Goal: Task Accomplishment & Management: Manage account settings

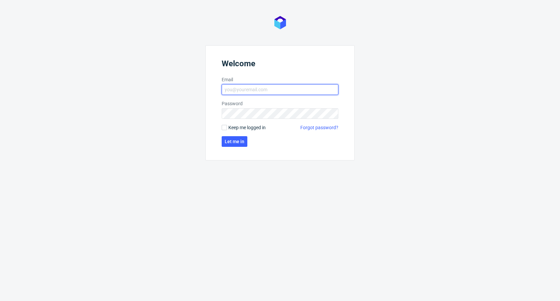
click at [283, 89] on input "Email" at bounding box center [280, 89] width 117 height 11
type input "maciej.wozniczko@packhelp.com"
click at [243, 142] on span "Let me in" at bounding box center [235, 141] width 20 height 5
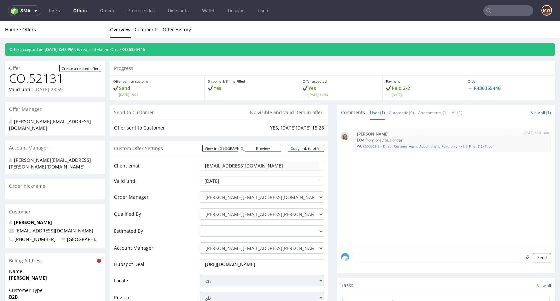
click at [158, 45] on div "Offer accepted on 06.08.2024 3:43 PM It is realised via the Order R436355446" at bounding box center [279, 49] width 549 height 13
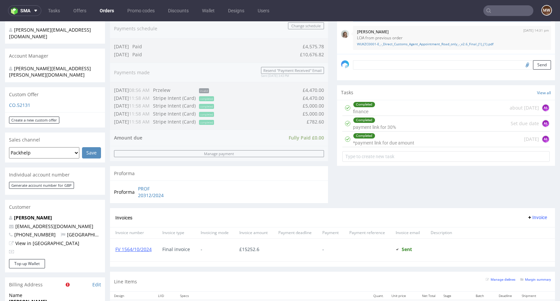
scroll to position [213, 0]
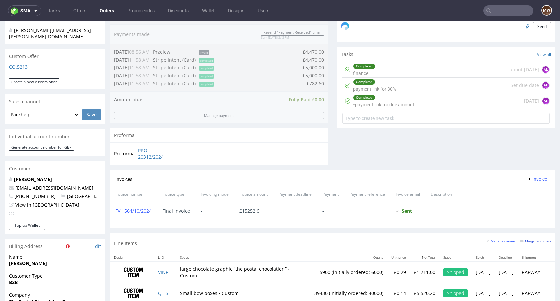
click at [534, 240] on small "Margin summary" at bounding box center [535, 241] width 31 height 4
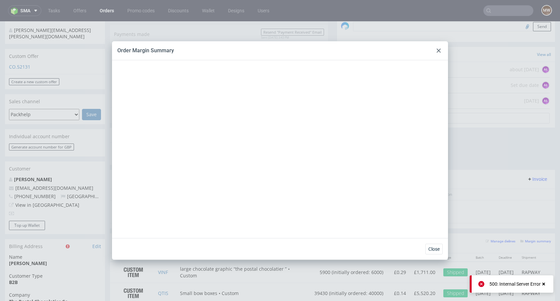
click at [437, 53] on div at bounding box center [438, 51] width 8 height 8
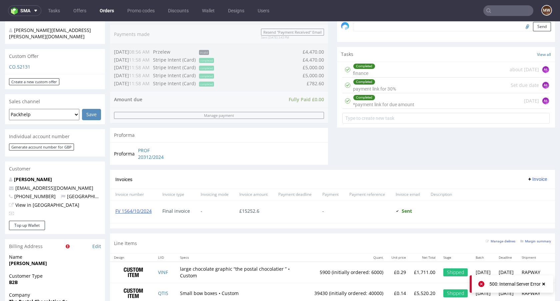
click at [531, 237] on div "Line Items Manage dielines Margin summary" at bounding box center [332, 244] width 445 height 20
click at [531, 241] on small "Margin summary" at bounding box center [535, 241] width 31 height 4
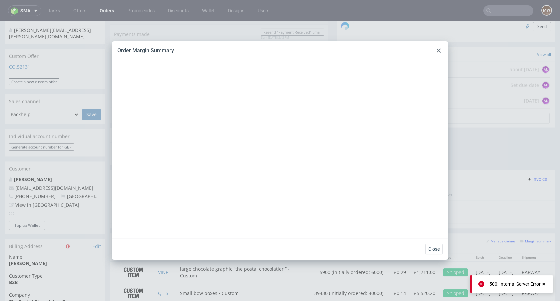
click at [439, 45] on div "Order Margin Summary" at bounding box center [280, 50] width 336 height 19
click at [439, 46] on div "Order Margin Summary" at bounding box center [280, 50] width 336 height 19
click at [439, 51] on icon at bounding box center [438, 51] width 4 height 4
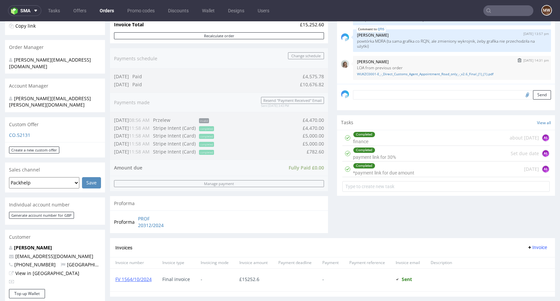
scroll to position [190, 0]
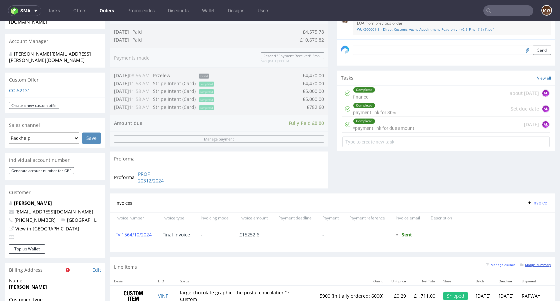
click at [528, 264] on small "Margin summary" at bounding box center [535, 265] width 31 height 4
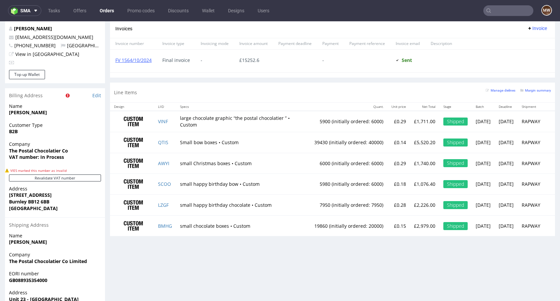
scroll to position [376, 0]
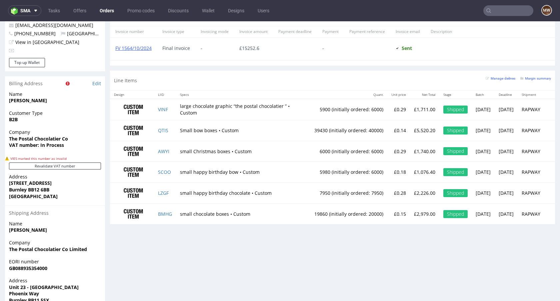
click at [535, 81] on div "Margin summary" at bounding box center [535, 78] width 31 height 7
click at [530, 78] on small "Margin summary" at bounding box center [535, 79] width 31 height 4
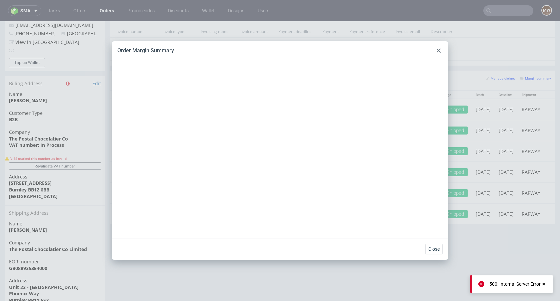
click at [437, 50] on icon at bounding box center [438, 51] width 4 height 4
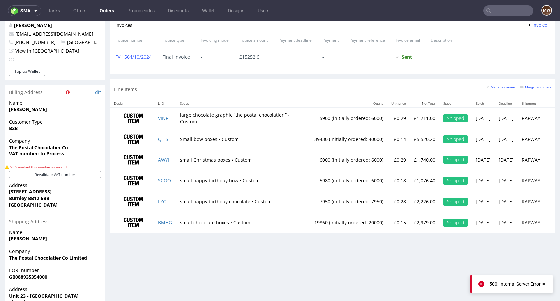
scroll to position [366, 0]
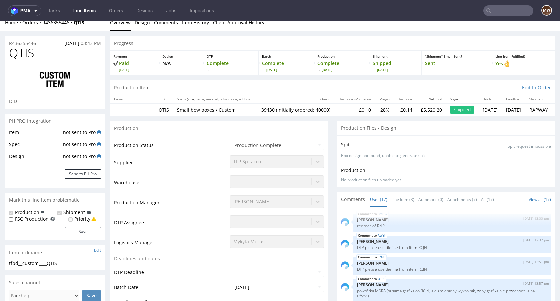
scroll to position [8, 0]
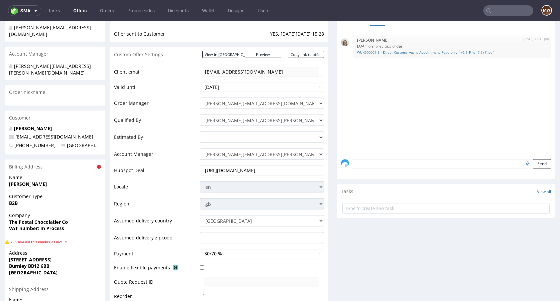
scroll to position [306, 0]
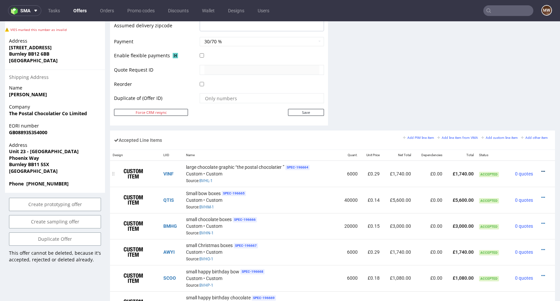
click at [541, 169] on icon at bounding box center [543, 171] width 4 height 5
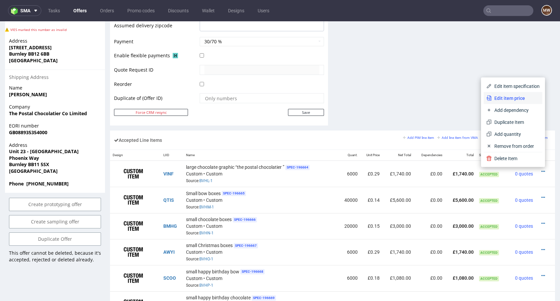
click at [516, 99] on span "Edit item price" at bounding box center [515, 98] width 48 height 7
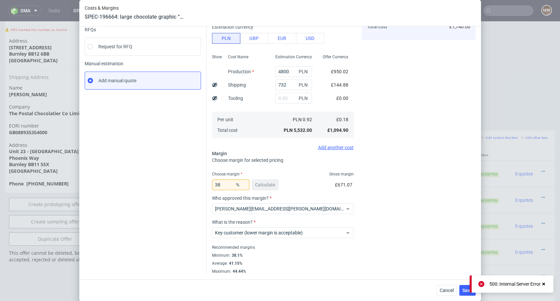
scroll to position [0, 0]
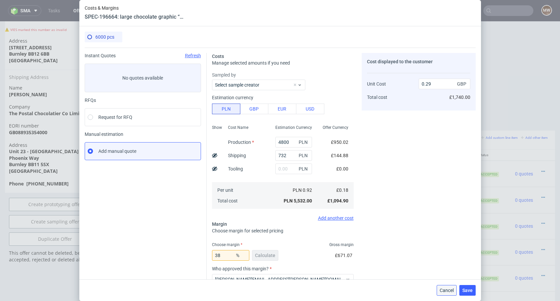
click at [445, 293] on button "Cancel" at bounding box center [446, 290] width 20 height 11
